Goal: Task Accomplishment & Management: Manage account settings

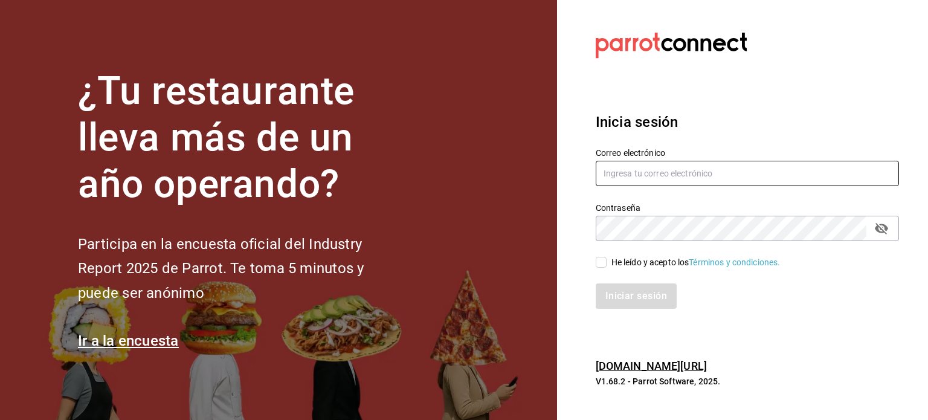
click at [708, 171] on input "text" at bounding box center [746, 173] width 303 height 25
type input "[EMAIL_ADDRESS][DOMAIN_NAME]"
click at [595, 266] on input "He leído y acepto los Términos y condiciones." at bounding box center [600, 262] width 11 height 11
checkbox input "true"
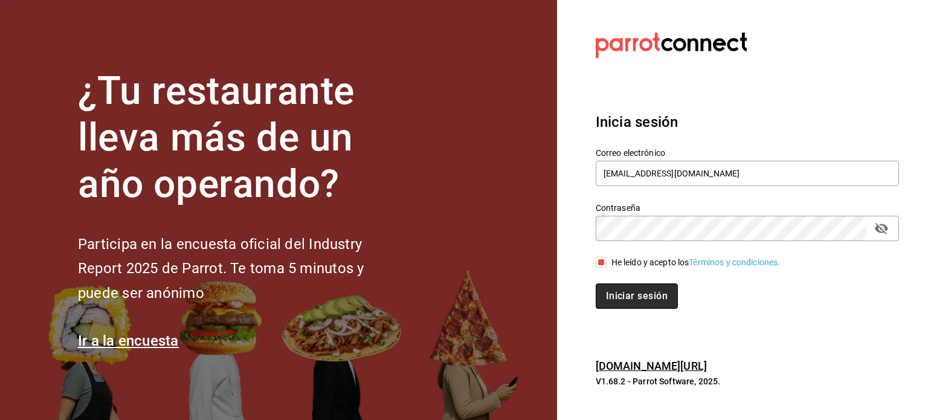
click at [601, 305] on button "Iniciar sesión" at bounding box center [636, 295] width 82 height 25
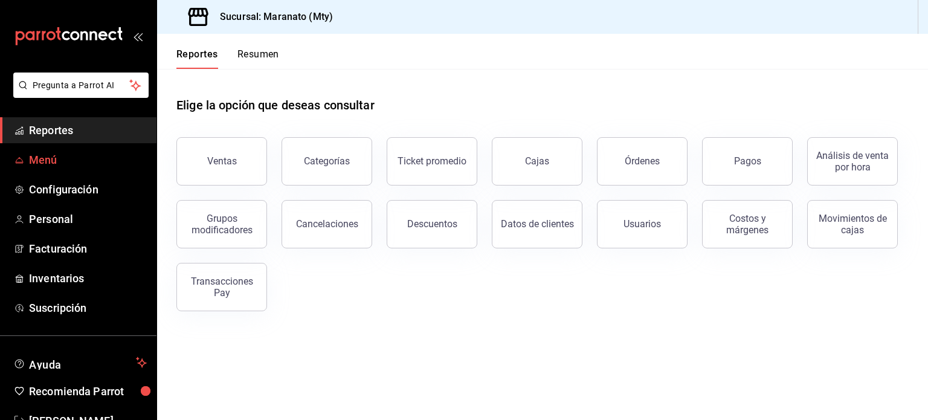
click at [79, 155] on span "Menú" at bounding box center [88, 160] width 118 height 16
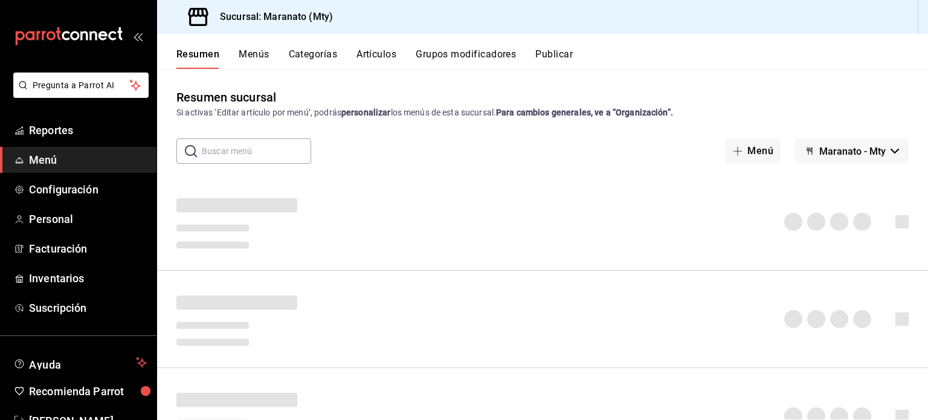
click at [444, 60] on button "Grupos modificadores" at bounding box center [465, 58] width 100 height 21
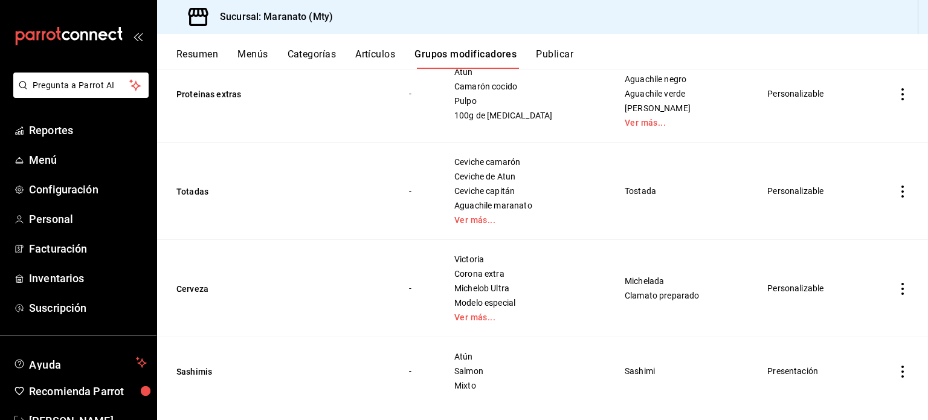
scroll to position [212, 0]
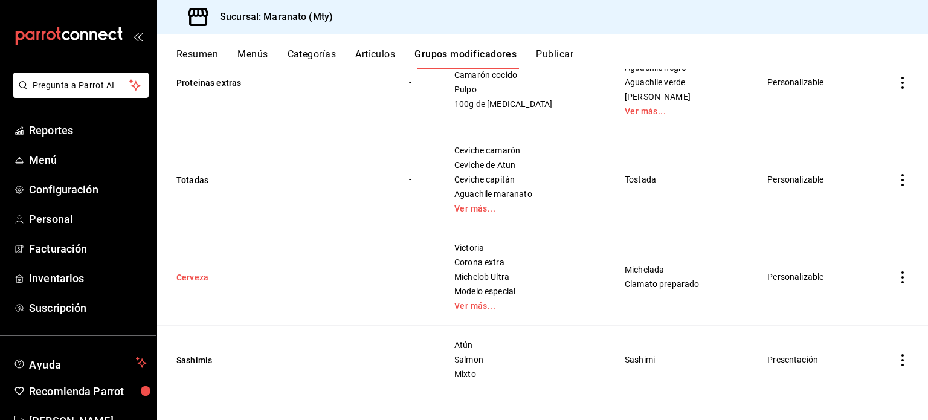
click at [200, 275] on button "Cerveza" at bounding box center [248, 277] width 145 height 12
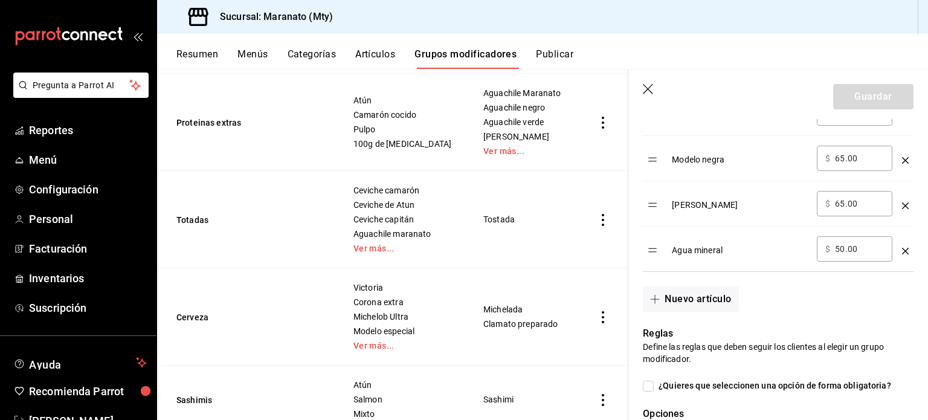
scroll to position [636, 0]
click at [713, 294] on button "Nuevo artículo" at bounding box center [690, 298] width 95 height 25
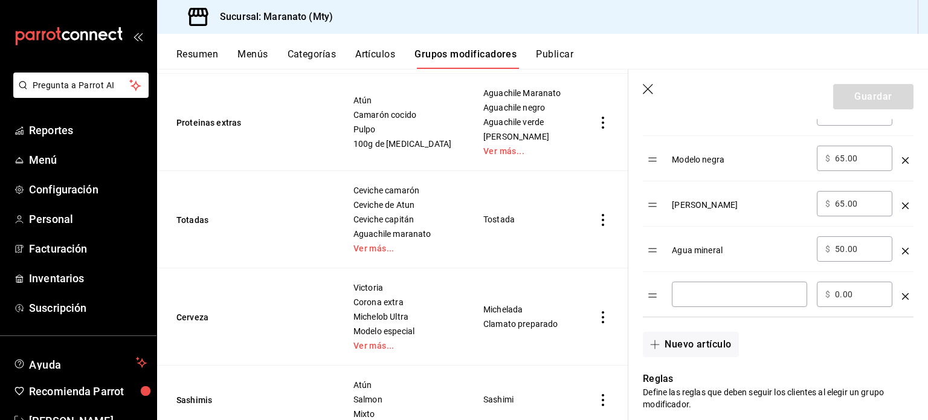
click at [722, 293] on input "optionsTable" at bounding box center [739, 294] width 118 height 12
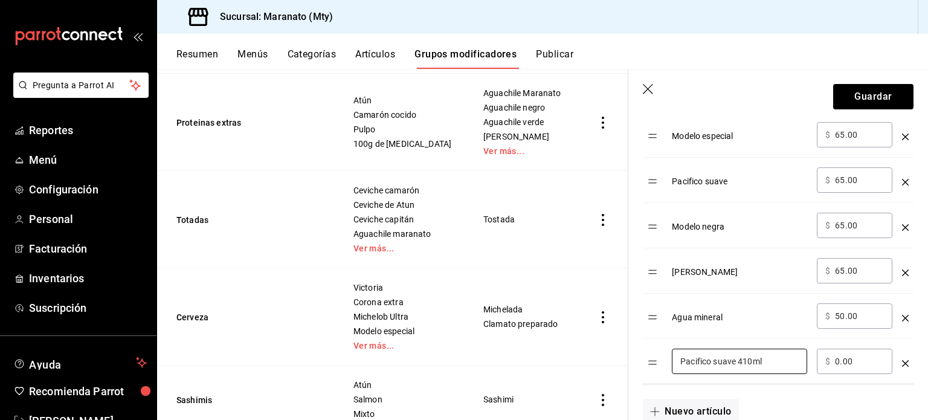
scroll to position [572, 0]
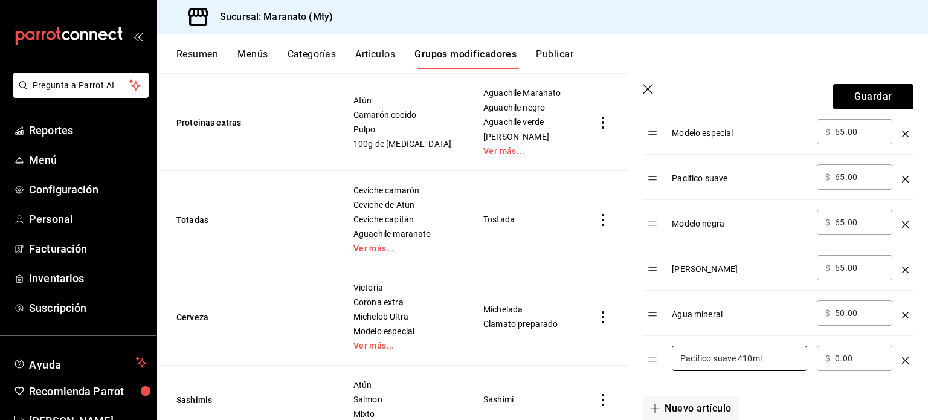
type input "Pacifico suave 410ml"
click at [843, 357] on input "0.00" at bounding box center [859, 358] width 49 height 12
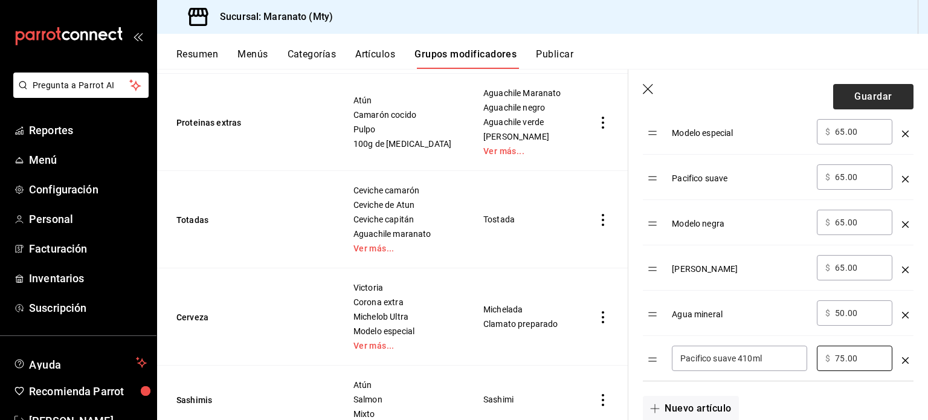
type input "75.00"
click at [846, 101] on button "Guardar" at bounding box center [873, 96] width 80 height 25
